Goal: Task Accomplishment & Management: Use online tool/utility

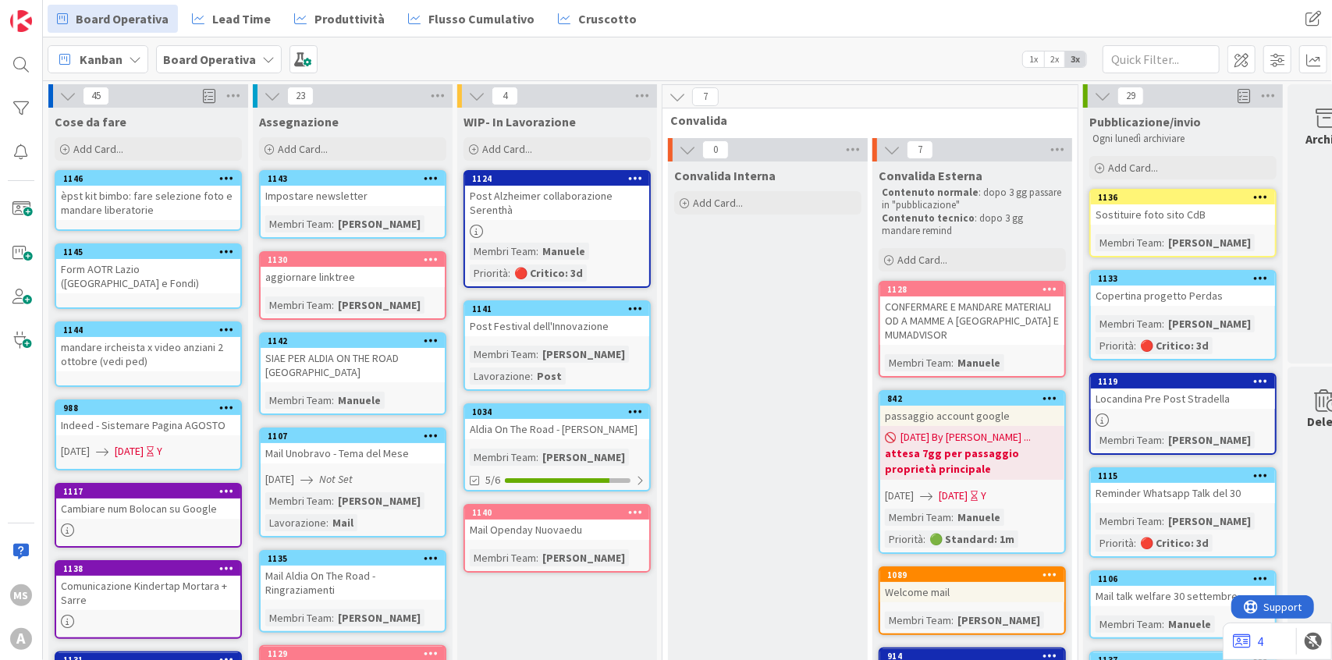
click at [212, 62] on b "Board Operativa" at bounding box center [209, 60] width 93 height 16
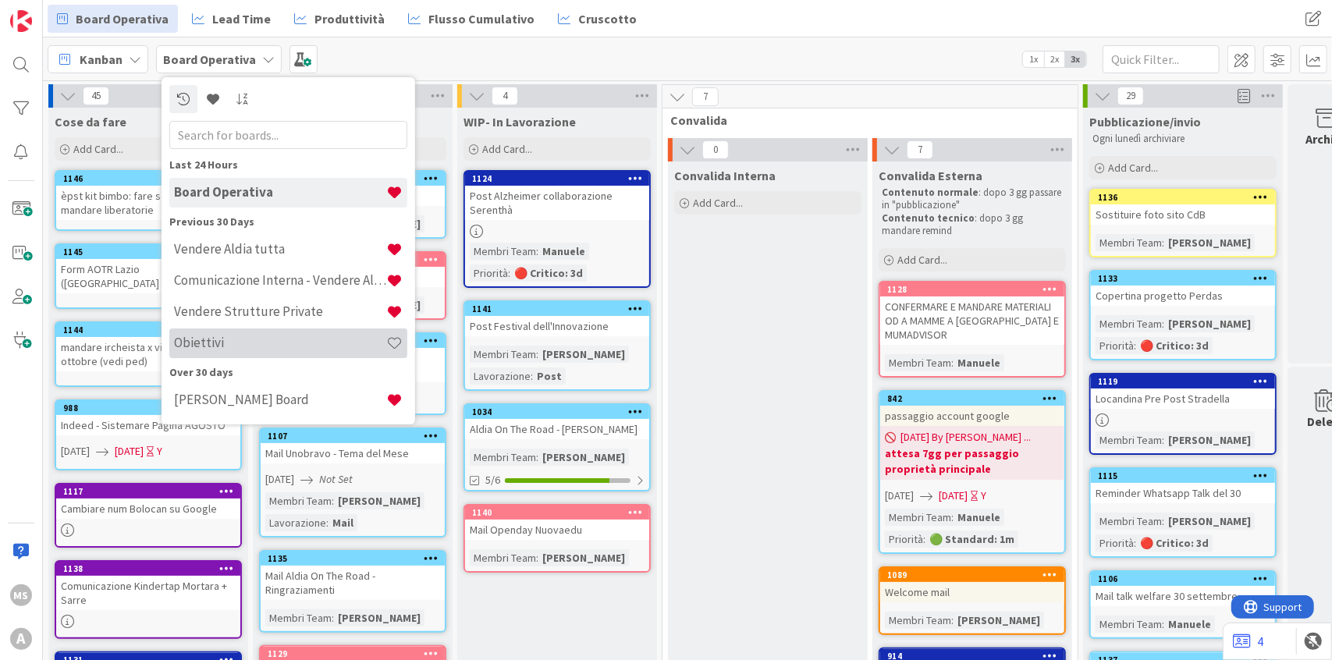
click at [207, 333] on div "Obiettivi" at bounding box center [288, 344] width 238 height 30
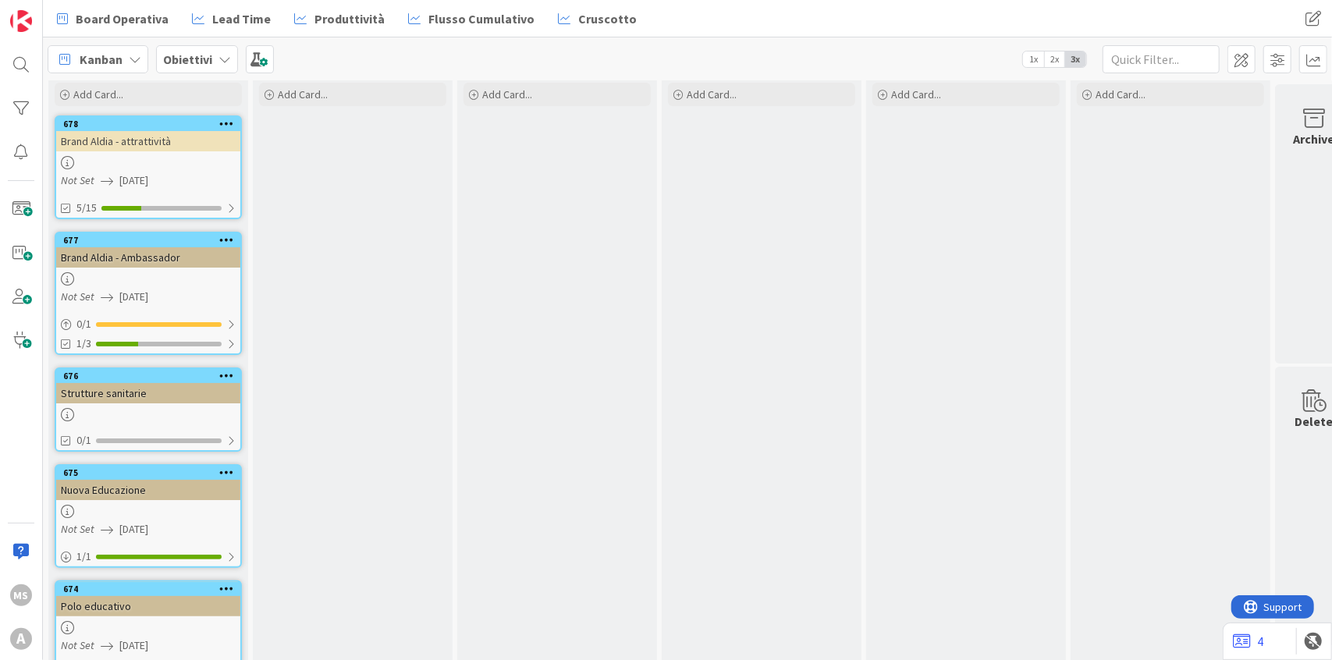
scroll to position [55, 0]
click at [139, 138] on div "Brand Aldia - attrattività" at bounding box center [148, 140] width 184 height 20
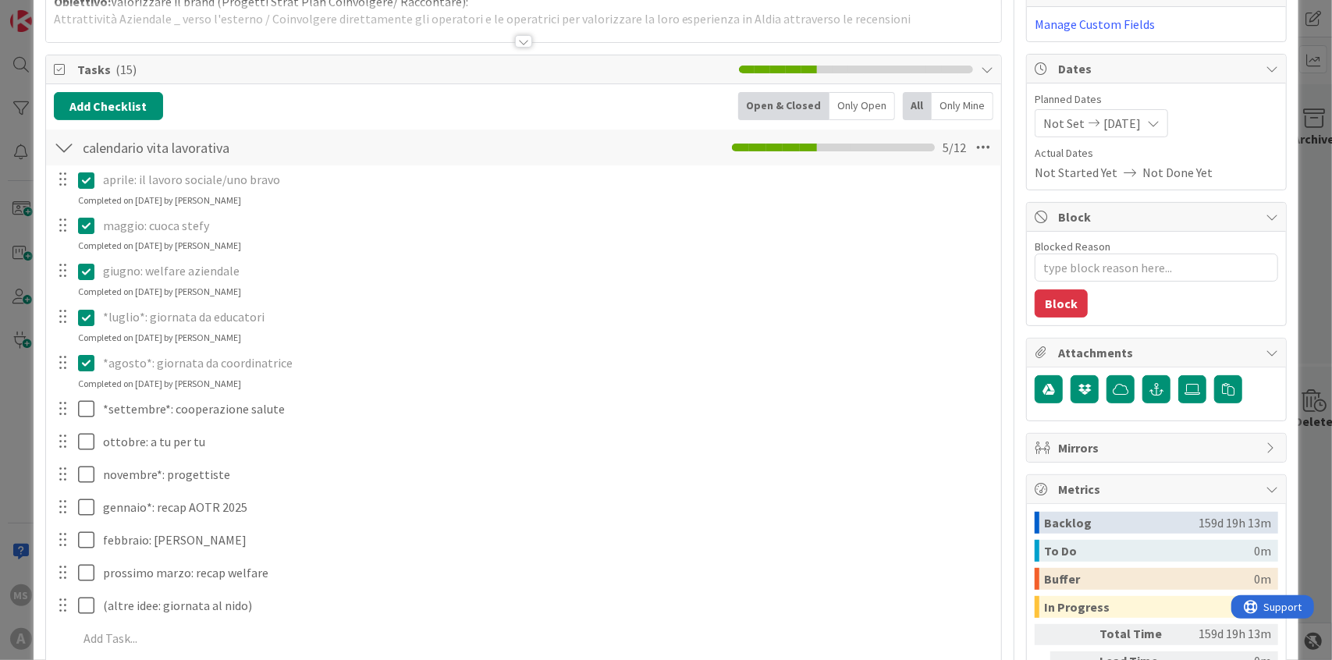
scroll to position [253, 0]
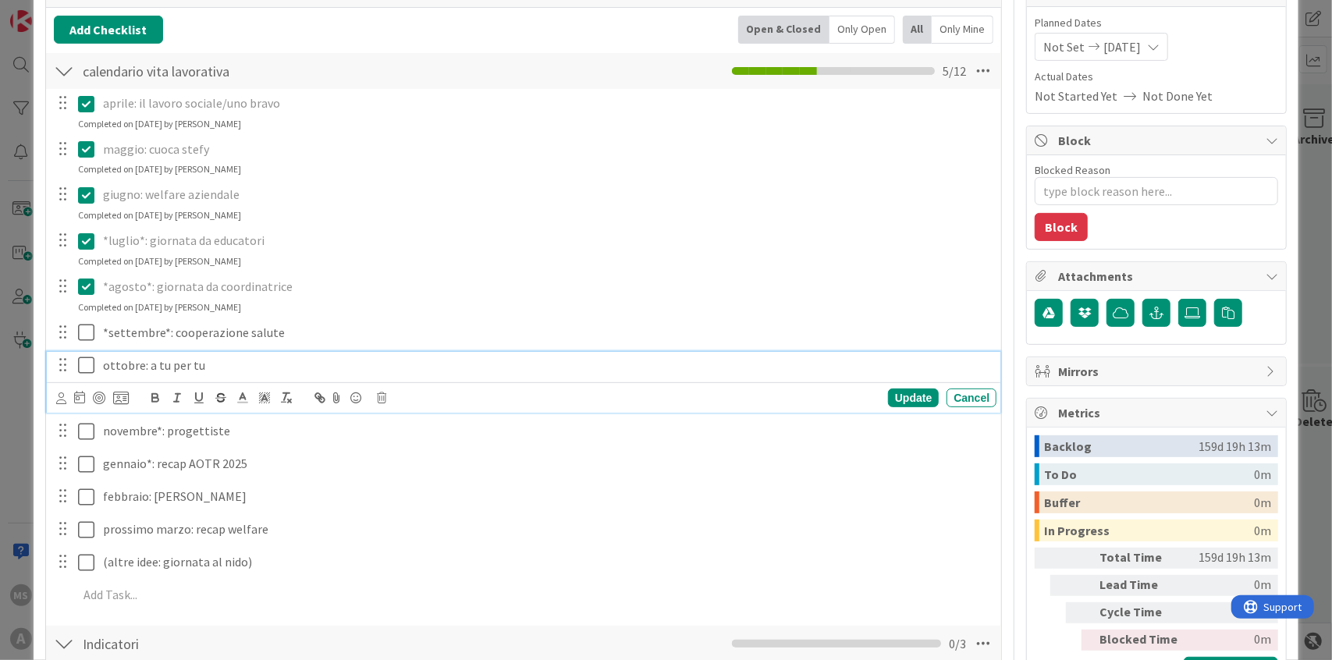
type textarea "x"
click at [204, 364] on p "ottobre: a tu per tu" at bounding box center [546, 366] width 887 height 18
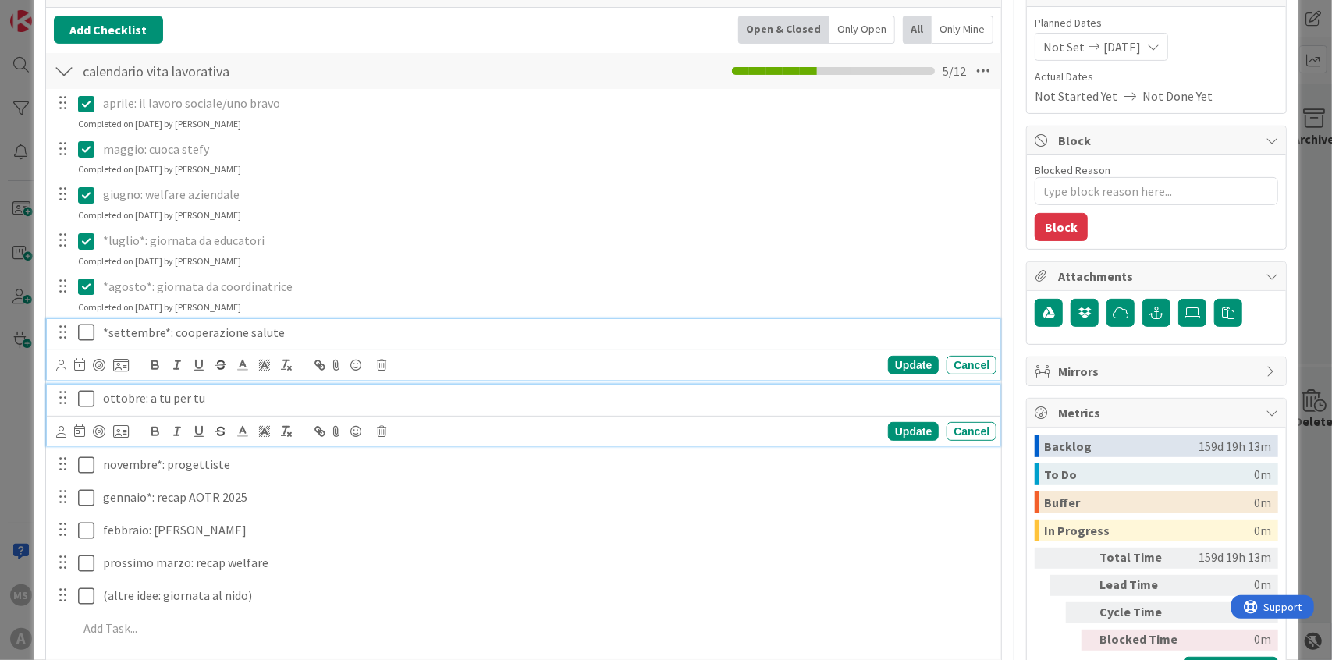
scroll to position [286, 0]
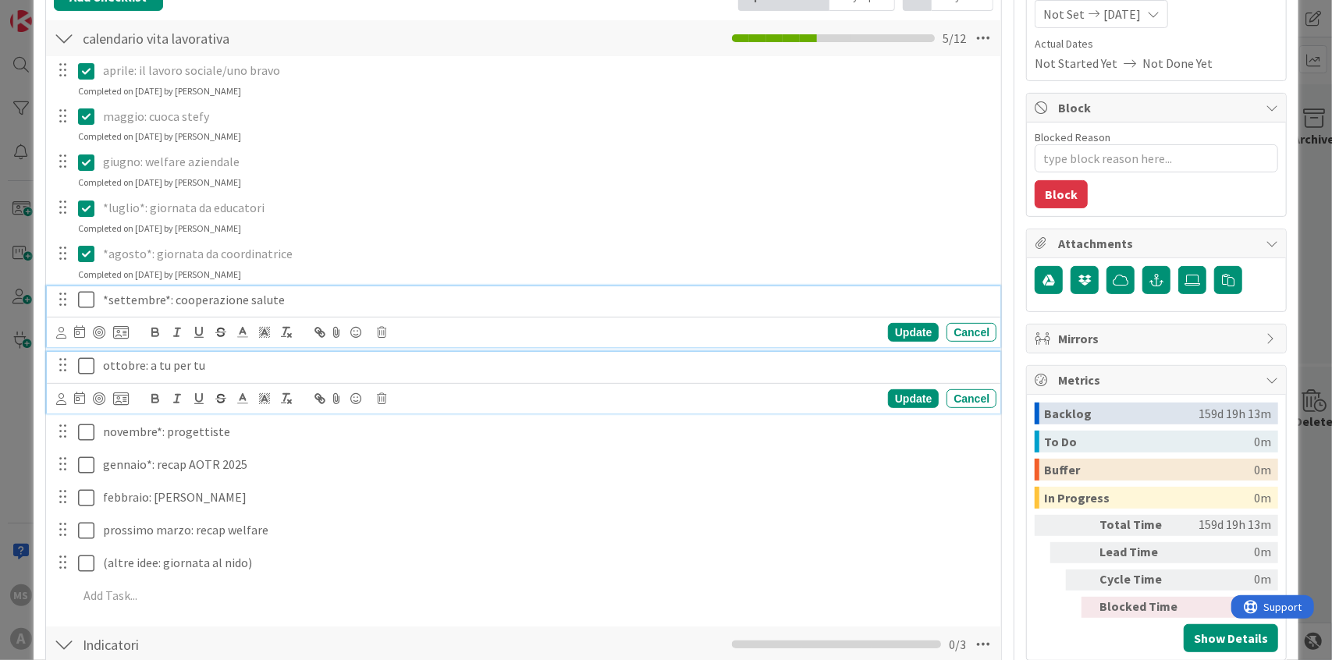
click at [297, 332] on div "*settembre*: cooperazione salute Update Cancel" at bounding box center [524, 317] width 954 height 62
click at [220, 368] on p "ottobre: a tu per tu" at bounding box center [546, 366] width 887 height 18
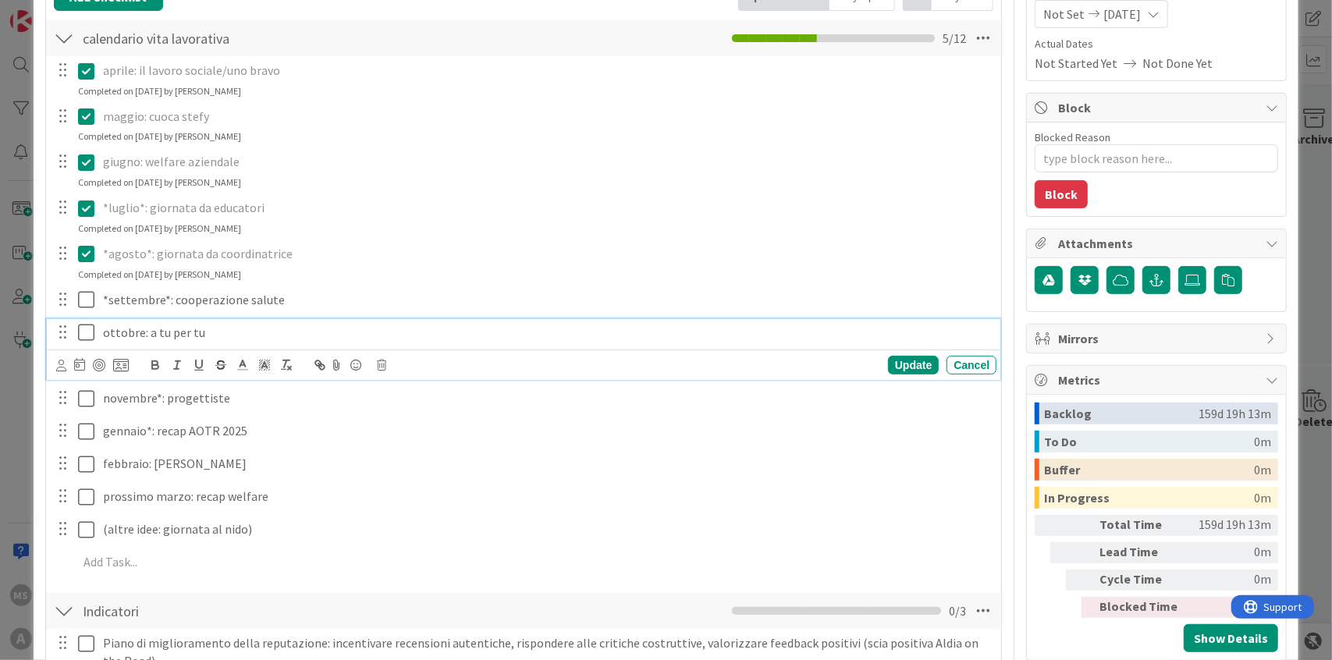
scroll to position [253, 0]
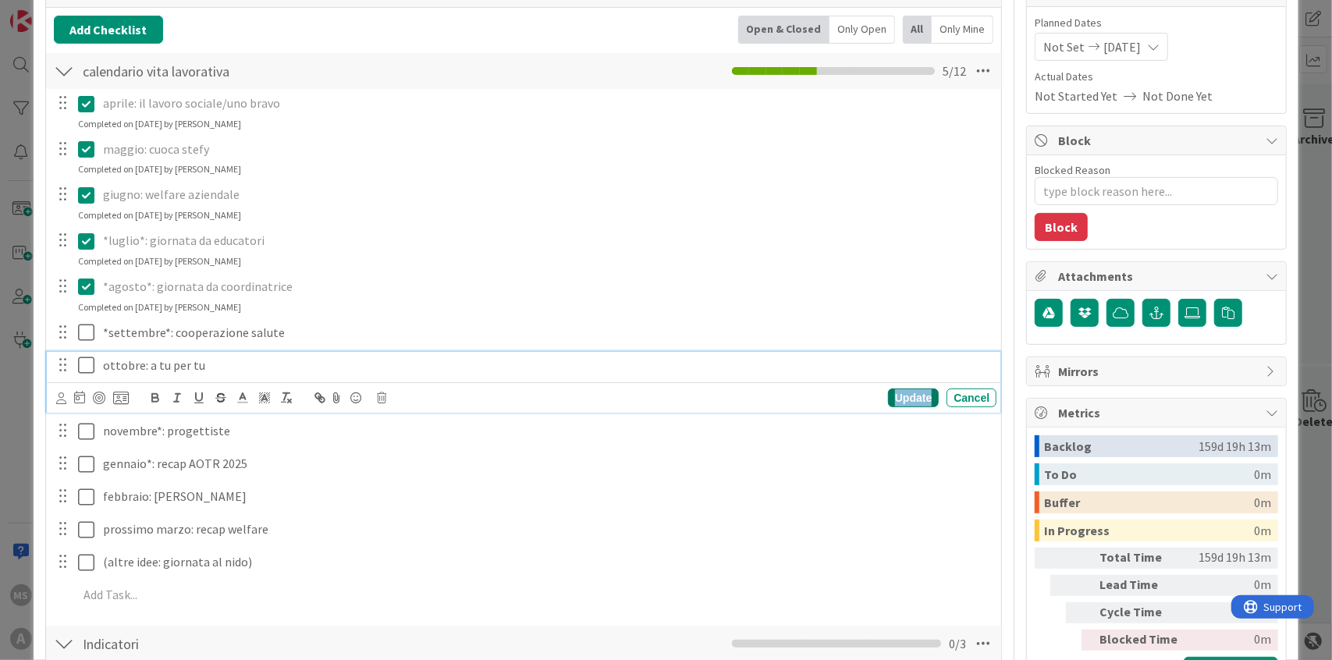
click at [896, 403] on div "Update" at bounding box center [913, 398] width 51 height 19
click at [225, 366] on p "ottobre: a tu per tu" at bounding box center [546, 366] width 887 height 18
click at [903, 403] on div "Update" at bounding box center [913, 398] width 51 height 19
click at [169, 360] on p "ottobre: [PERSON_NAME]" at bounding box center [546, 366] width 887 height 18
click at [194, 361] on p "ottobre: [PERSON_NAME]" at bounding box center [546, 366] width 887 height 18
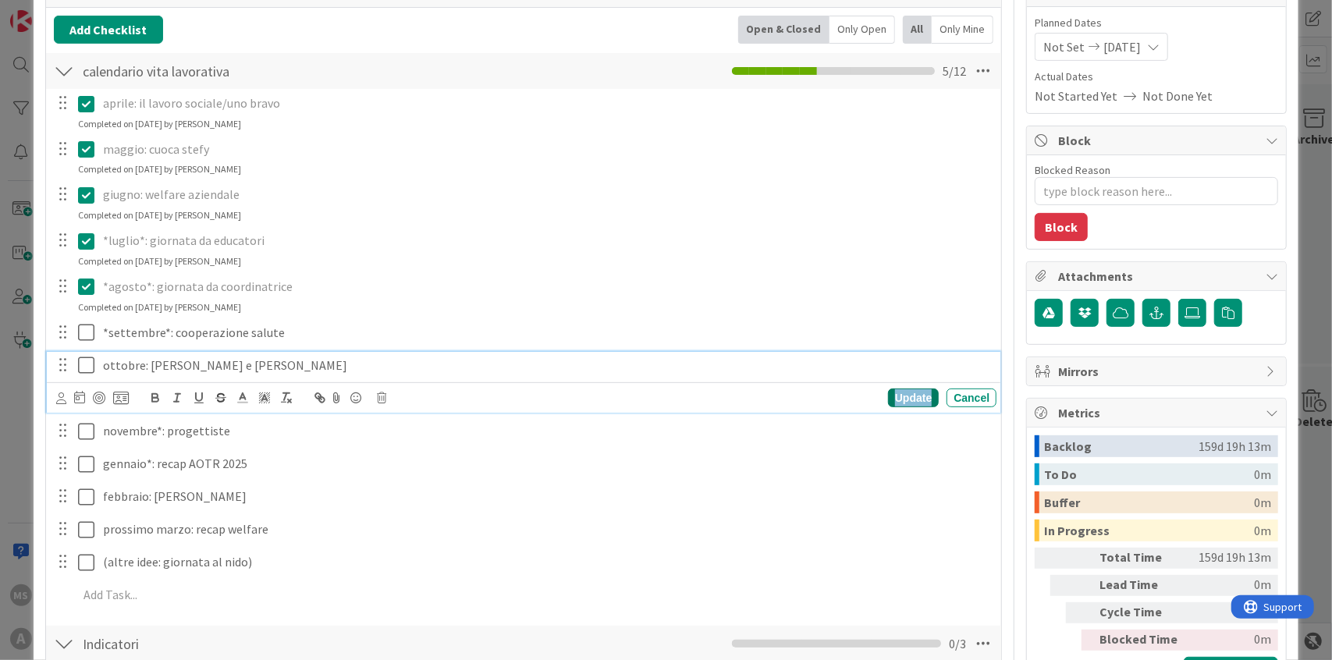
click at [908, 397] on div "Update" at bounding box center [913, 398] width 51 height 19
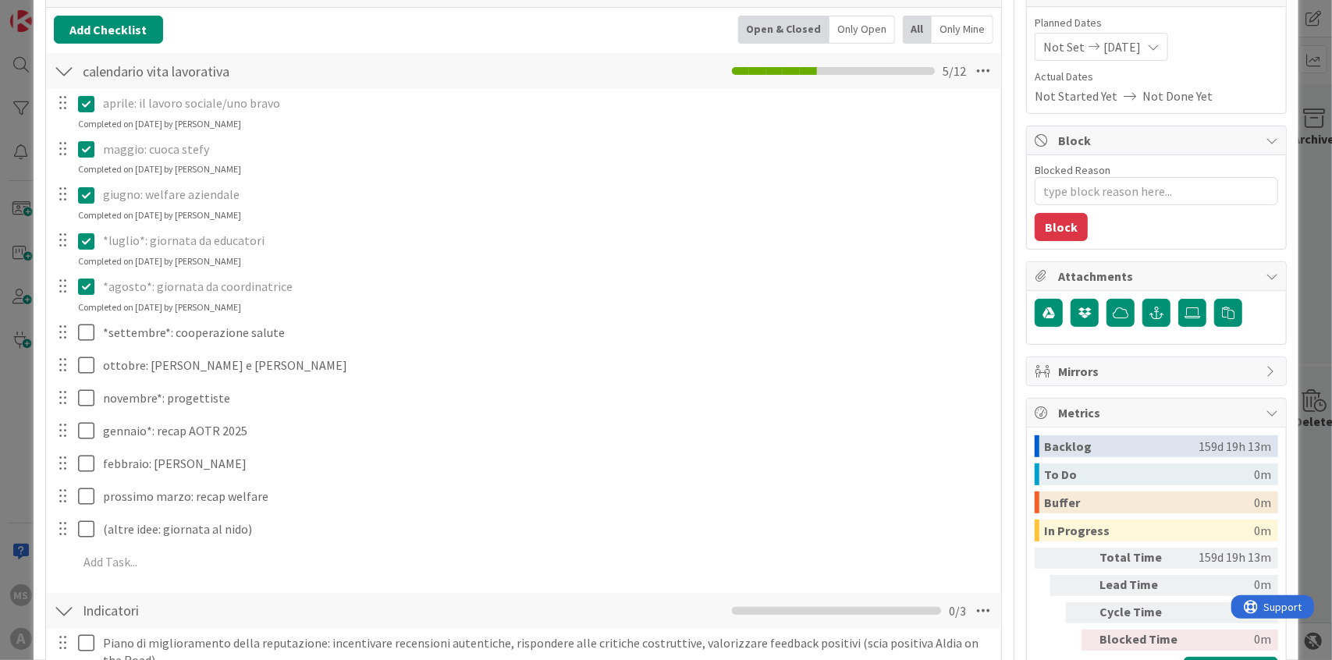
type textarea "x"
